Goal: Information Seeking & Learning: Learn about a topic

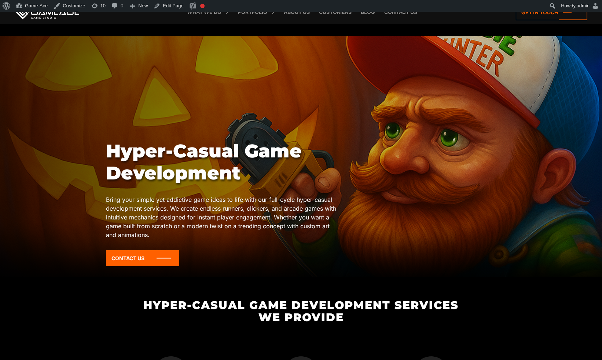
click at [231, 152] on h1 "Hyper-Casual Game Development" at bounding box center [223, 162] width 234 height 44
click at [229, 150] on div at bounding box center [229, 150] width 0 height 0
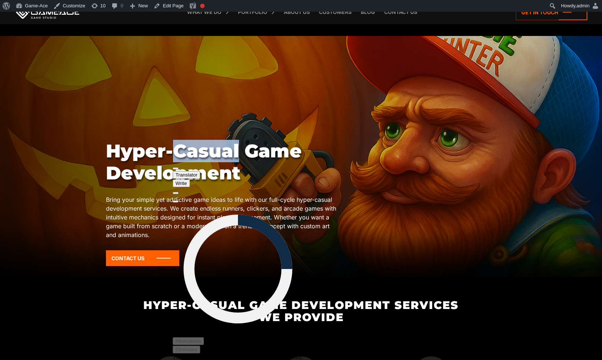
copy h1 "Casual"
click at [200, 152] on h1 "Hyper-Casual Game Development" at bounding box center [223, 162] width 234 height 44
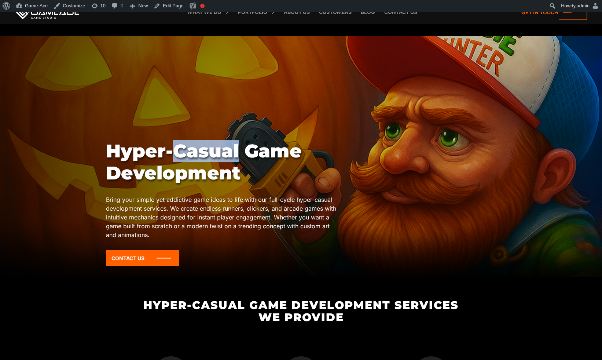
click at [200, 152] on h1 "Hyper-Casual Game Development" at bounding box center [223, 162] width 234 height 44
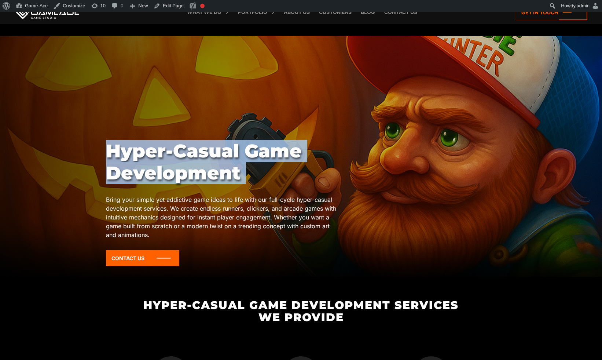
click at [200, 152] on h1 "Hyper-Casual Game Development" at bounding box center [223, 162] width 234 height 44
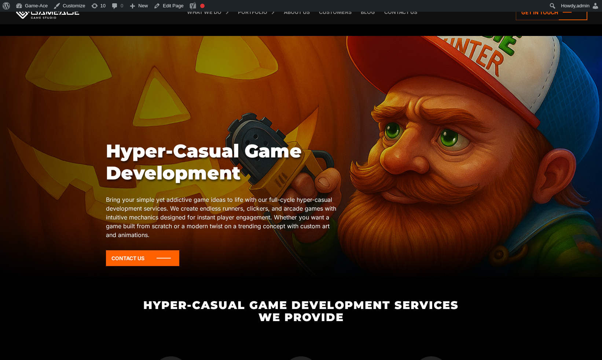
click at [435, 251] on div "Hyper-Casual Game Development Bring your simple yet addictive game ideas to lif…" at bounding box center [301, 205] width 390 height 131
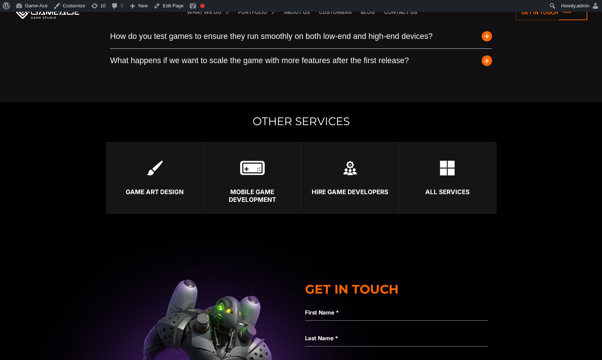
scroll to position [2804, 0]
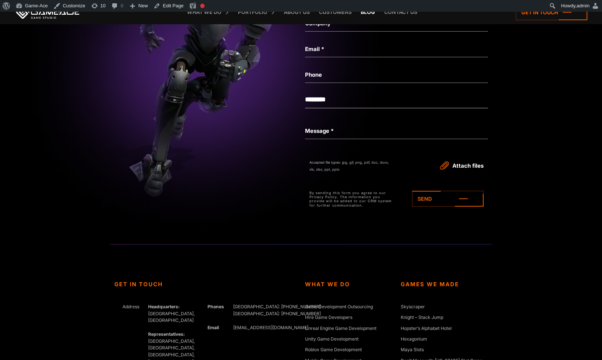
click at [371, 14] on link "Blog" at bounding box center [368, 12] width 22 height 24
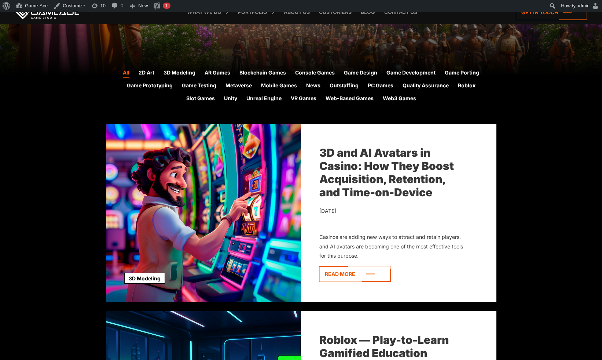
scroll to position [182, 0]
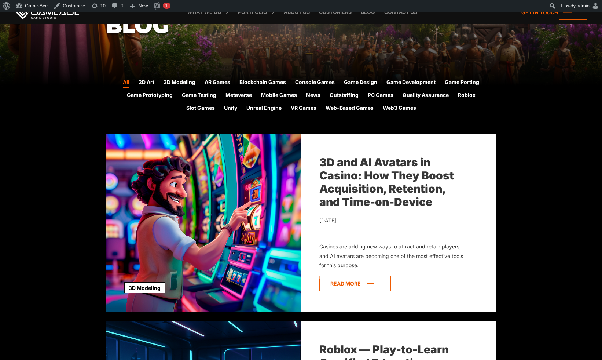
click at [357, 281] on icon at bounding box center [354, 283] width 71 height 16
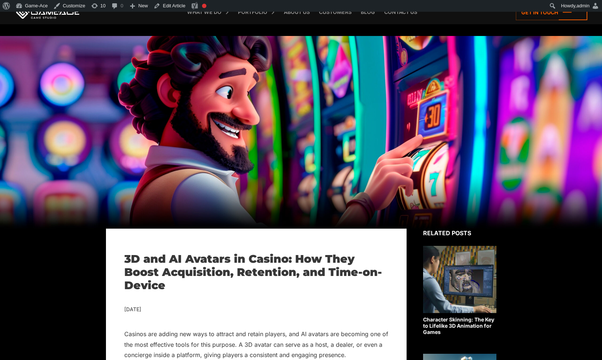
click at [482, 114] on div at bounding box center [301, 132] width 602 height 192
